Goal: Task Accomplishment & Management: Use online tool/utility

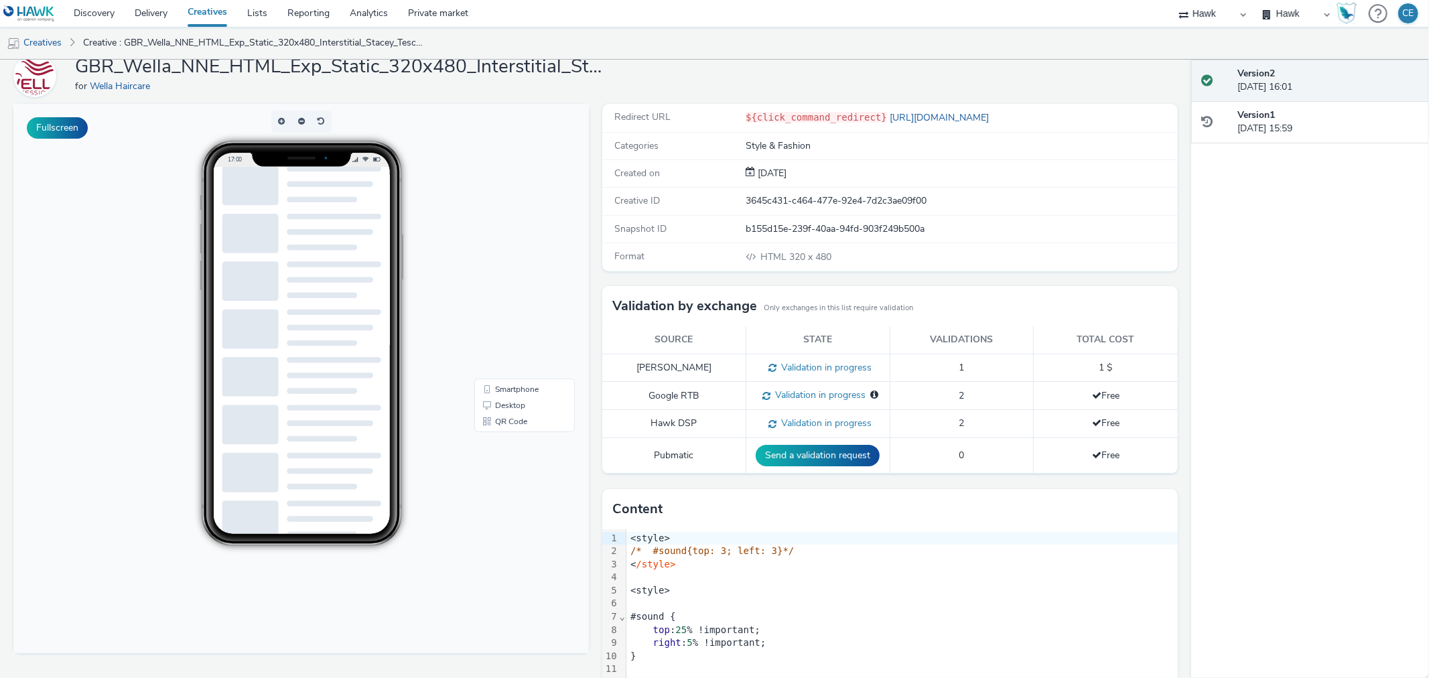
scroll to position [122, 0]
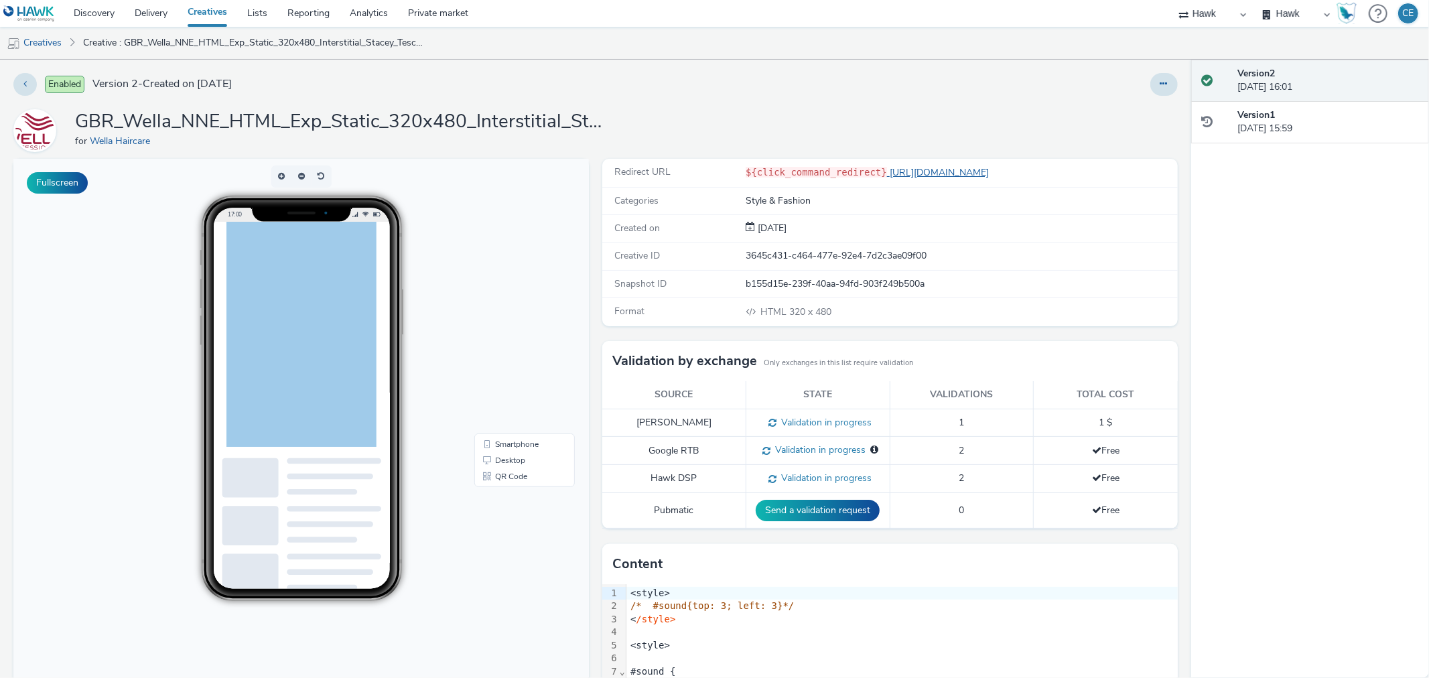
click at [994, 170] on link "[URL][DOMAIN_NAME]" at bounding box center [940, 172] width 107 height 13
